Goal: Task Accomplishment & Management: Complete application form

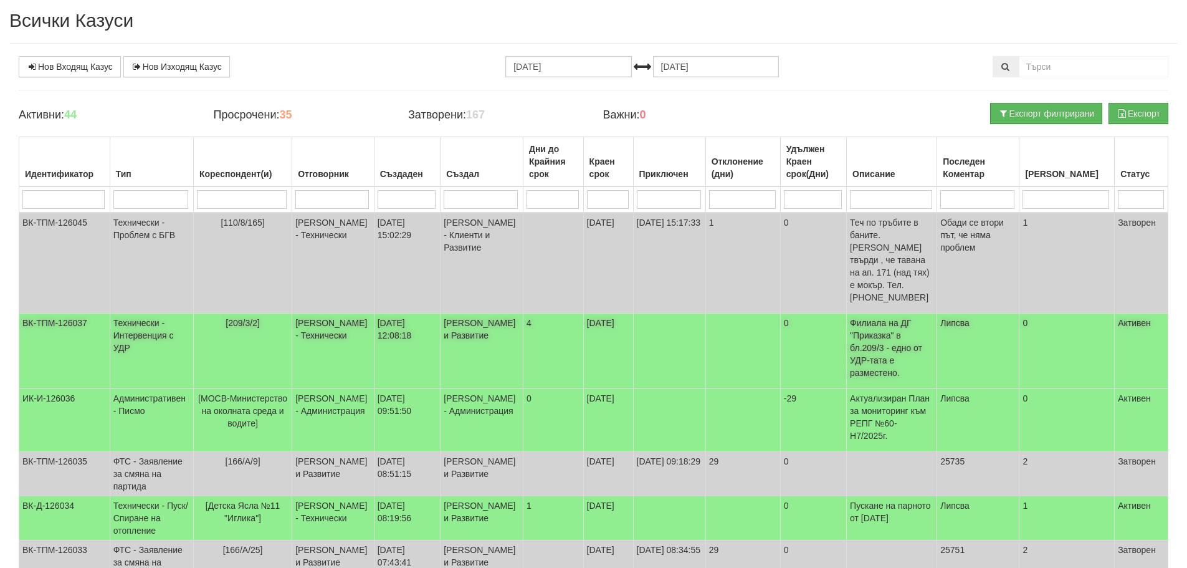
scroll to position [62, 0]
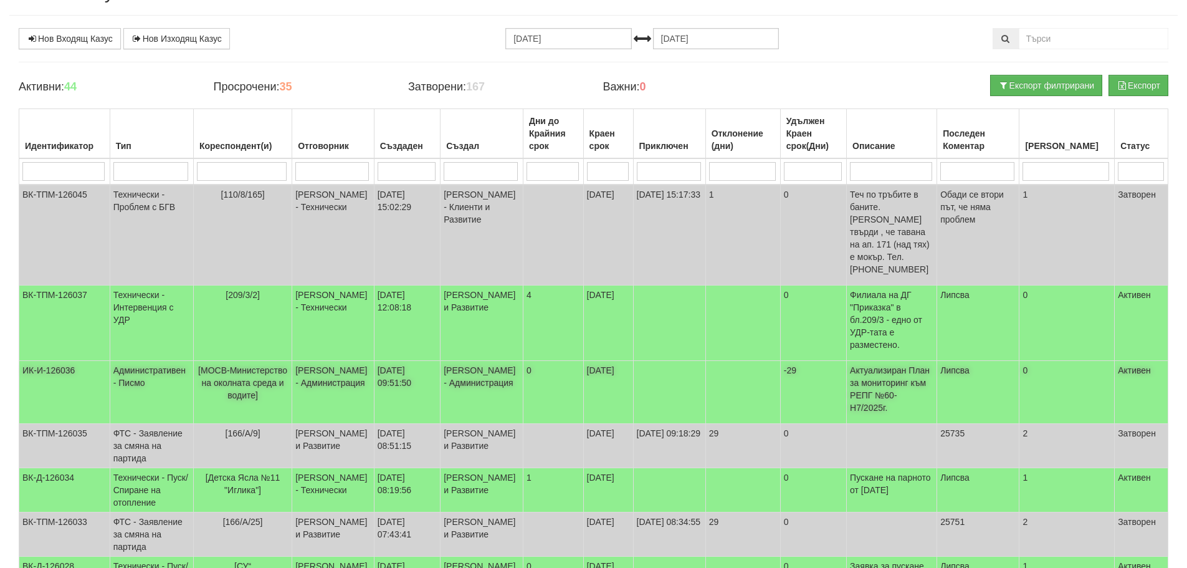
click at [228, 365] on span "[МОСВ-Министерство на околната среда и водите]" at bounding box center [242, 382] width 89 height 35
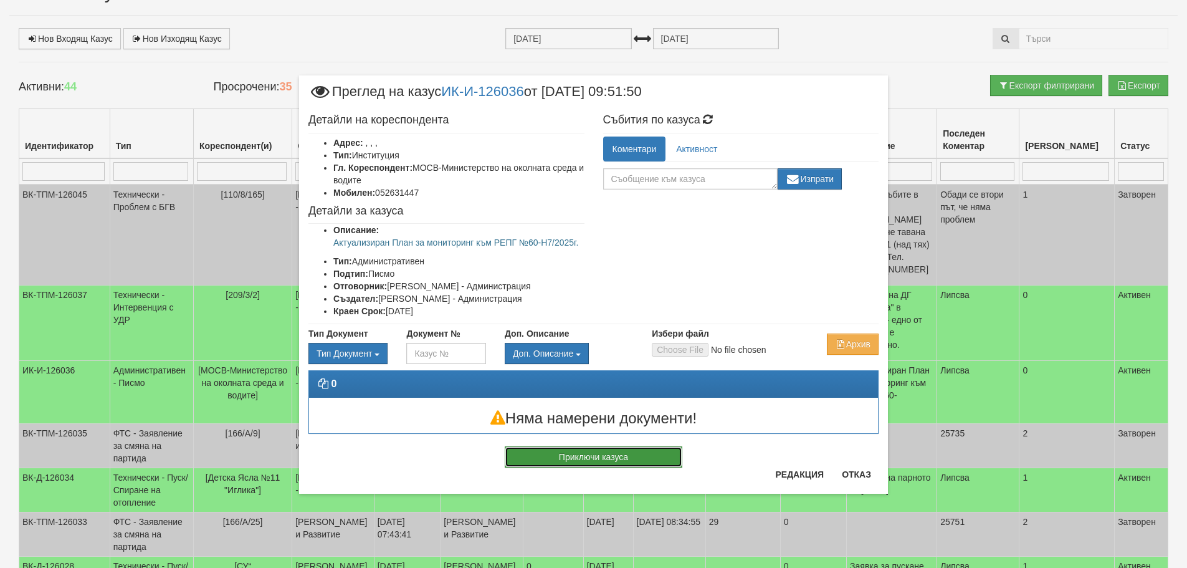
click at [619, 455] on button "Приключи казуса" at bounding box center [594, 456] width 178 height 21
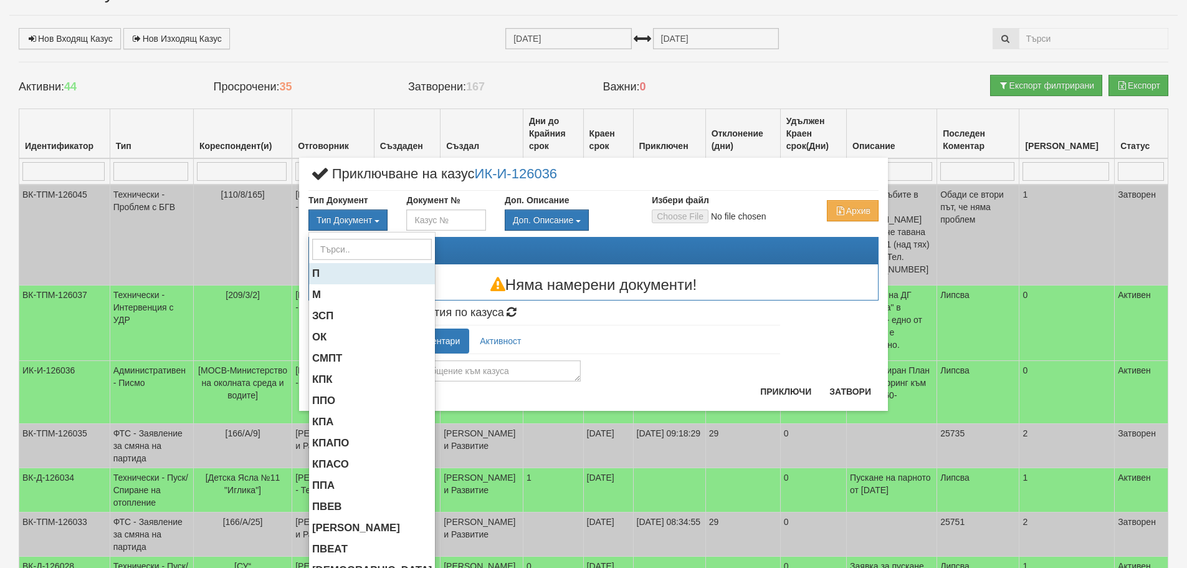
click at [312, 272] on span "П" at bounding box center [315, 273] width 7 height 12
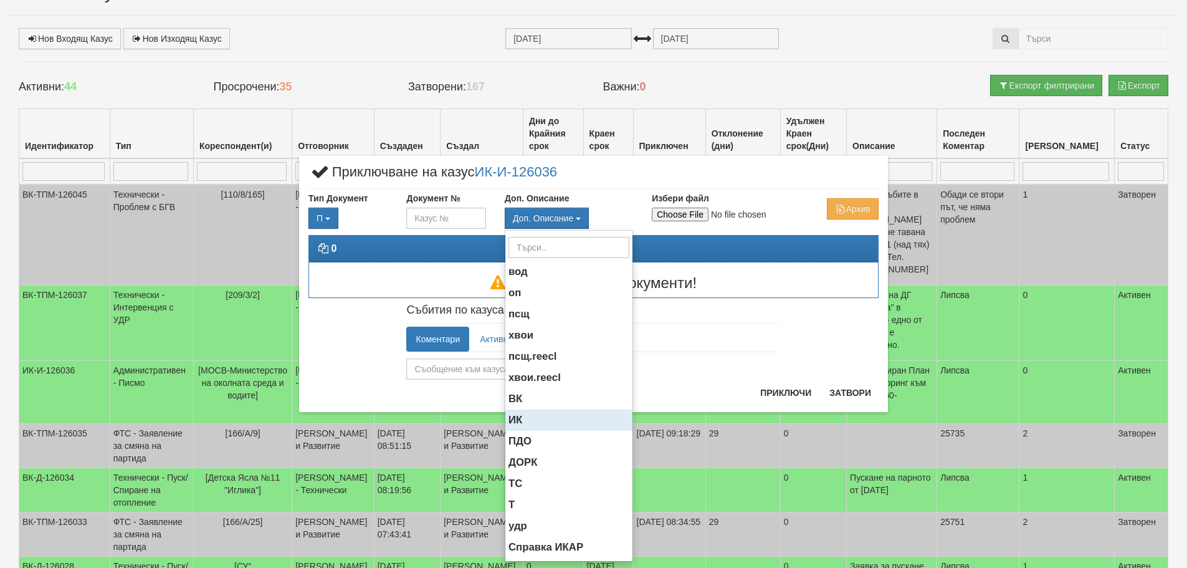
click at [527, 421] on li "ИК" at bounding box center [568, 419] width 127 height 21
click at [518, 416] on span "ИК" at bounding box center [515, 420] width 14 height 12
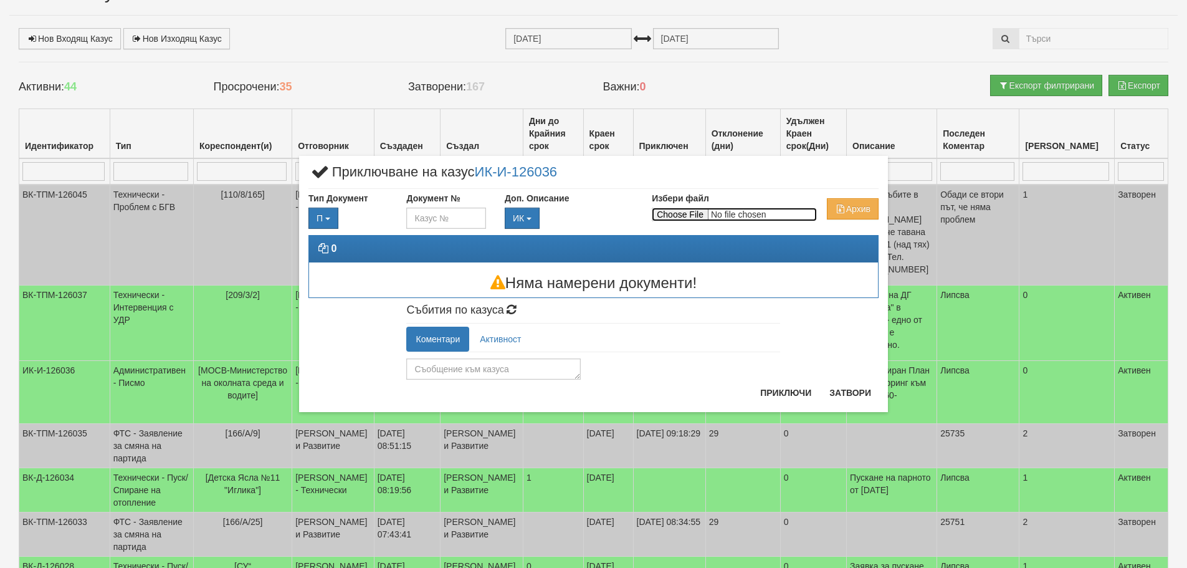
click at [687, 212] on input "Избери файл" at bounding box center [734, 214] width 165 height 14
type input "C:\fakepath\Pismo IAOS.pdf"
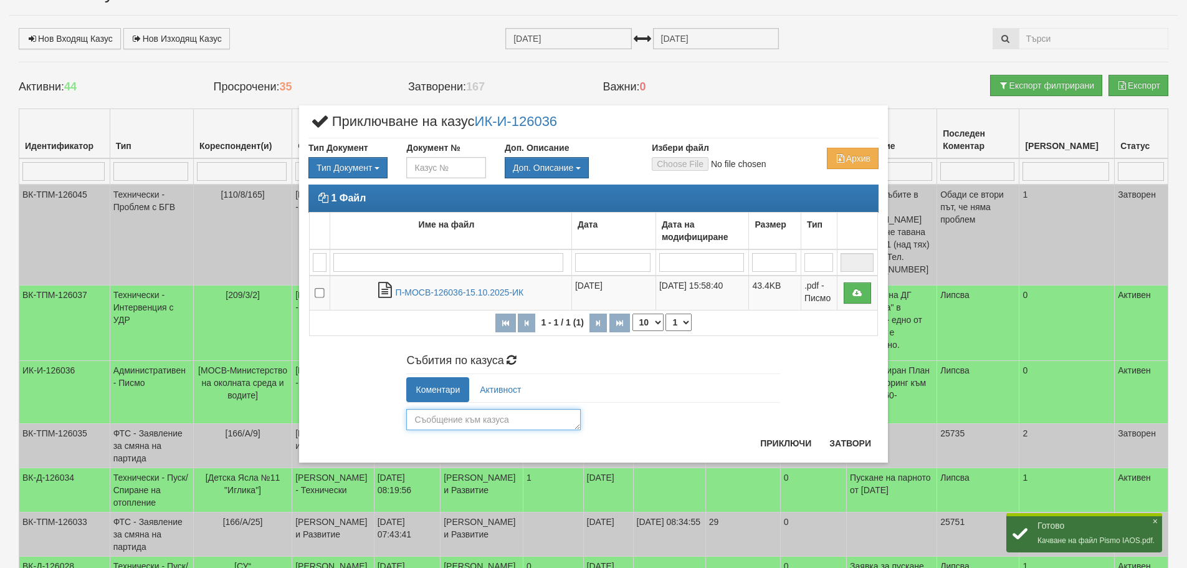
click at [482, 422] on textarea at bounding box center [493, 419] width 174 height 21
click at [429, 421] on textarea "изпатено по куриер" at bounding box center [493, 419] width 174 height 21
click at [515, 421] on textarea "изпратено по куриер" at bounding box center [493, 419] width 174 height 21
type textarea "изпратено по куриер"
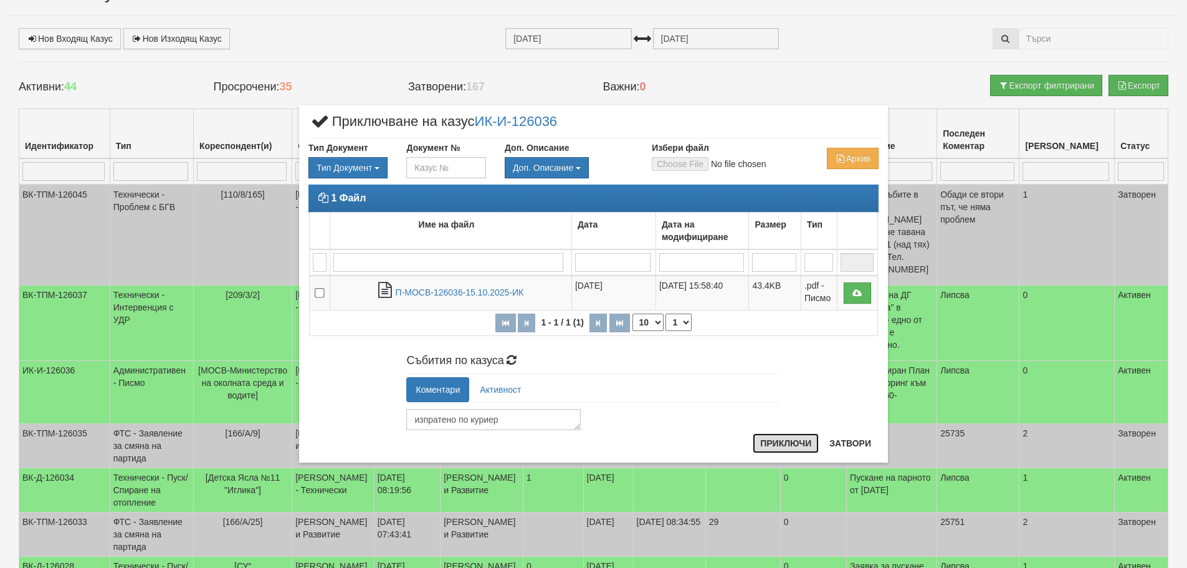
click at [787, 444] on button "Приключи" at bounding box center [786, 443] width 66 height 20
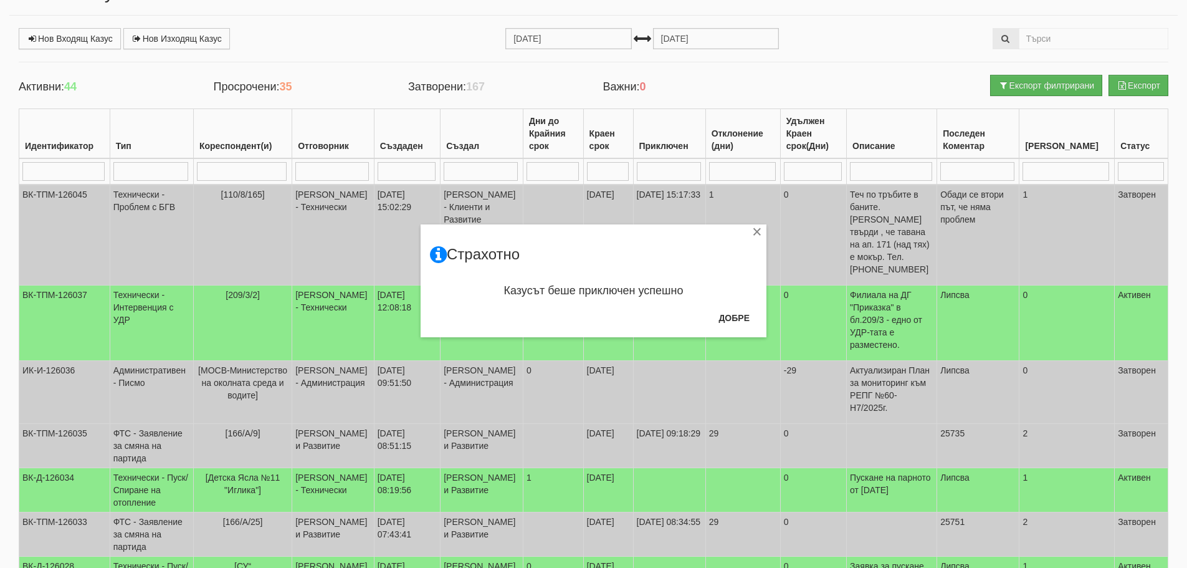
scroll to position [125, 0]
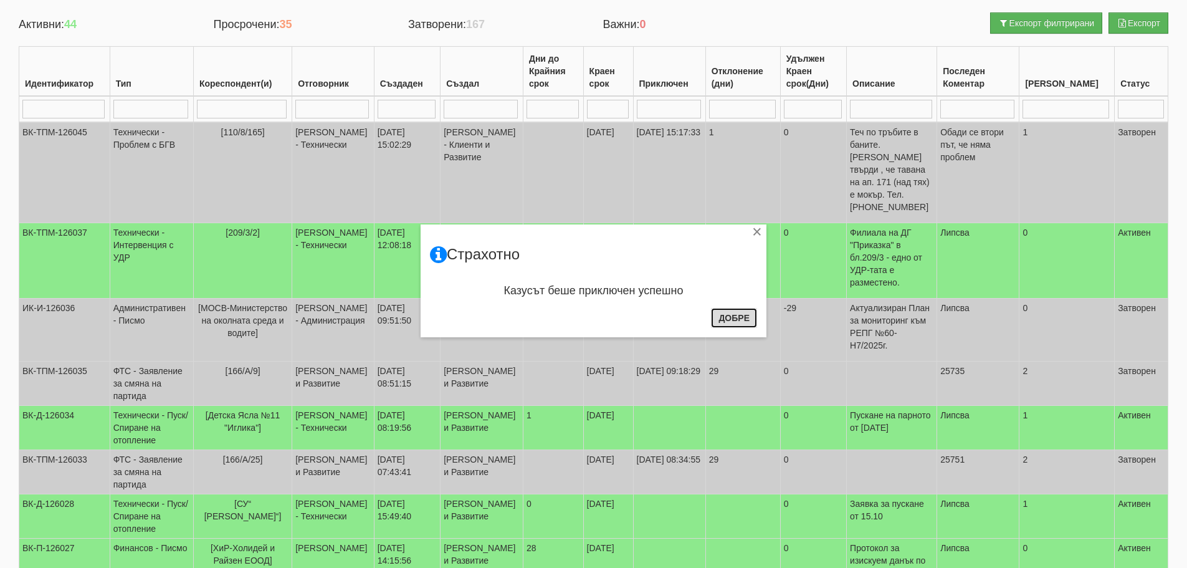
click at [723, 317] on button "Добре" at bounding box center [734, 318] width 46 height 20
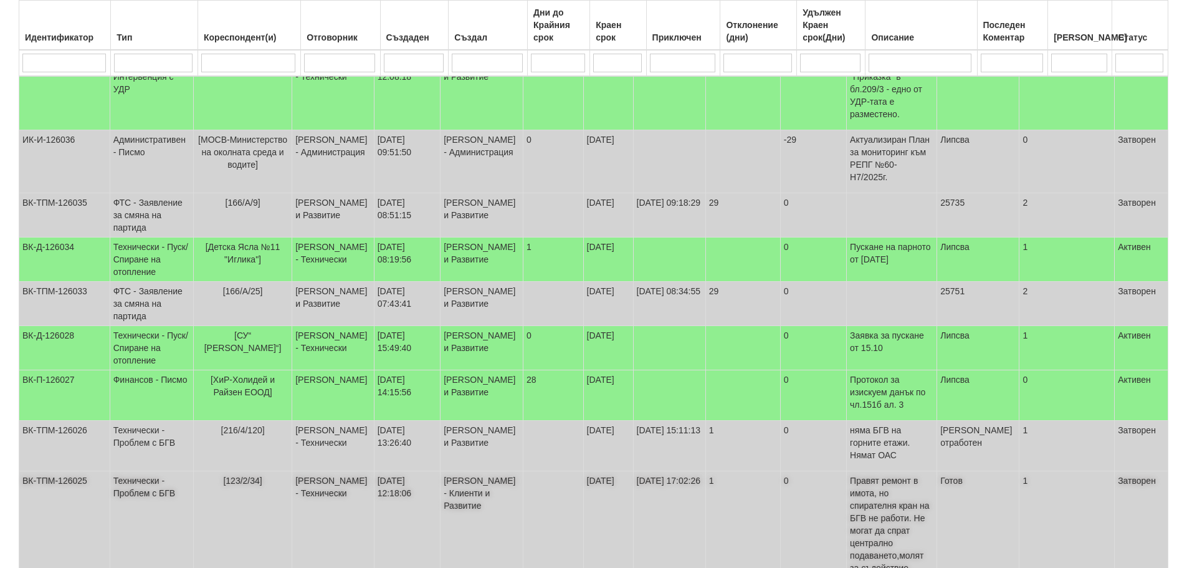
scroll to position [312, 0]
